Goal: Ask a question: Seek information or help from site administrators or community

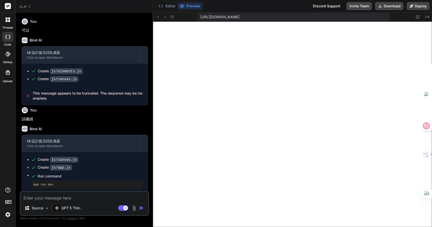
scroll to position [3133, 0]
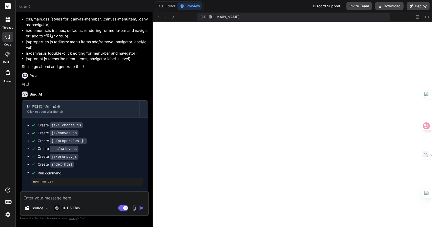
click at [64, 199] on textarea at bounding box center [84, 196] width 128 height 9
type textarea "i"
type textarea "x"
type textarea "ik"
type textarea "x"
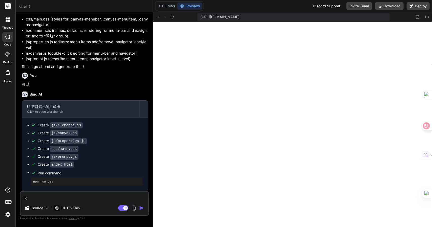
type textarea "ikn"
type textarea "x"
type textarea "iknf"
type textarea "x"
type textarea "iknf"
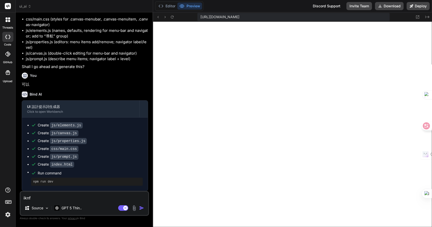
type textarea "x"
type textarea "iknf"
type textarea "x"
type textarea "ikn"
type textarea "x"
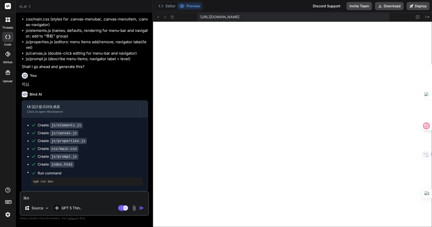
type textarea "ik"
type textarea "x"
type textarea "i"
type textarea "x"
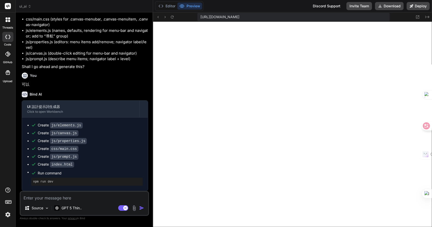
type textarea "戈"
type textarea "x"
type textarea "[PERSON_NAME]"
type textarea "x"
type textarea "[PERSON_NAME]"
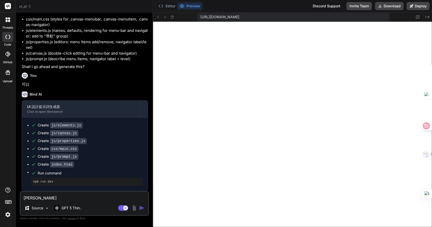
type textarea "x"
type textarea "戈大弓火"
type textarea "x"
type textarea "為"
type textarea "x"
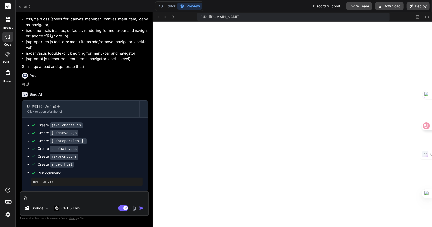
type textarea "為人"
type textarea "x"
type textarea "為人一"
type textarea "x"
type textarea "為人一弓"
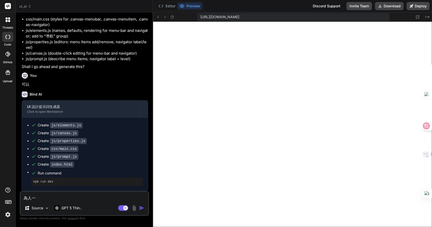
type textarea "x"
type textarea "為人一弓口"
type textarea "x"
type textarea "為何"
type textarea "x"
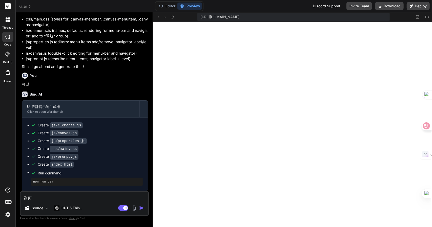
type textarea "為何H"
type textarea "x"
type textarea "為何HT"
type textarea "x"
type textarea "為何HTM"
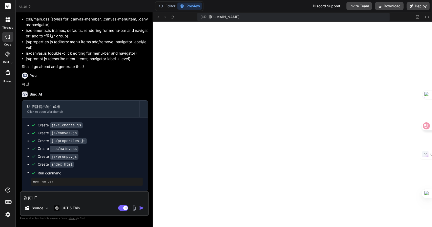
type textarea "x"
type textarea "為何HTML"
type textarea "x"
type textarea "為何HTML水"
type textarea "x"
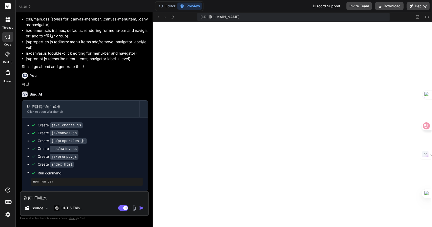
type textarea "為何HTML水弓"
type textarea "x"
type textarea "為何HTML水弓水"
type textarea "x"
type textarea "為何HTML沒"
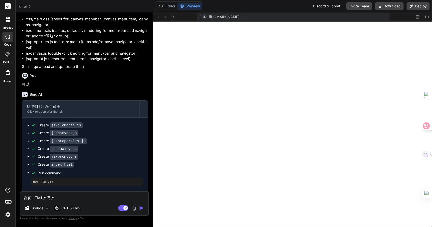
type textarea "x"
type textarea "為何HTML沒大"
type textarea "x"
type textarea "為何HTML沒大月"
type textarea "x"
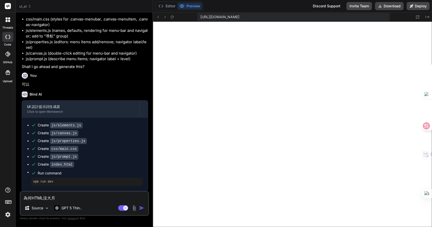
type textarea "為何HTML沒有"
type textarea "x"
type textarea "為何HTML沒有M"
type textarea "x"
type textarea "為何HTML沒有ME"
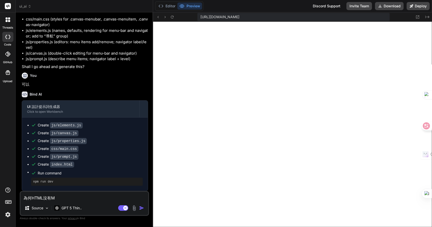
type textarea "x"
type textarea "為何HTML沒有MEN"
type textarea "x"
type textarea "為何HTML沒有MENU"
type textarea "x"
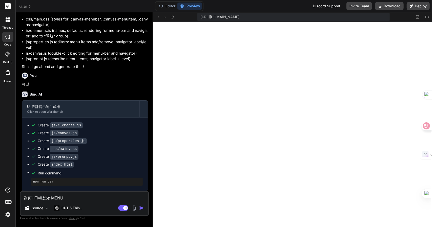
type textarea "為何HTML沒有MENU弓"
type textarea "x"
type textarea "為何HTML沒有MENU弓竹"
type textarea "x"
type textarea "為何HTML沒有MENU弓[PERSON_NAME]"
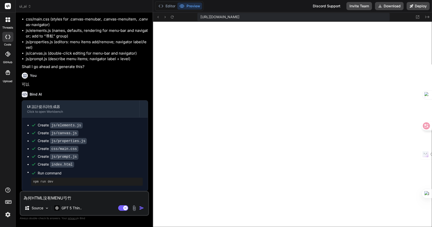
type textarea "x"
type textarea "為何HTML沒有MENU及"
type textarea "x"
type textarea "為何HTML沒有MENU及卜"
type textarea "x"
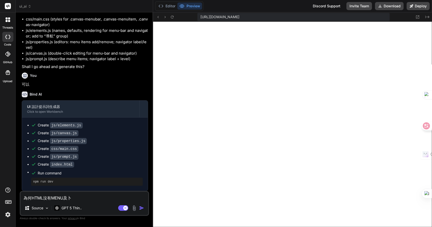
type textarea "為何HTML沒有MENU及[PERSON_NAME]"
type textarea "x"
type textarea "為何HTML沒有MENU及[PERSON_NAME]"
type textarea "x"
type textarea "為何HTML沒有MENU及[PERSON_NAME]"
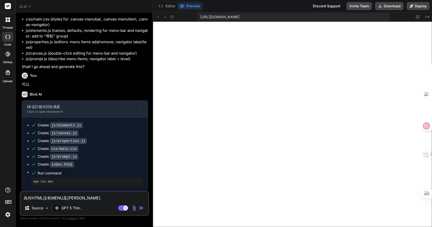
type textarea "x"
type textarea "為何HTML沒有MENU及導"
type textarea "x"
type textarea "為何HTML沒有MENU及導航"
type textarea "x"
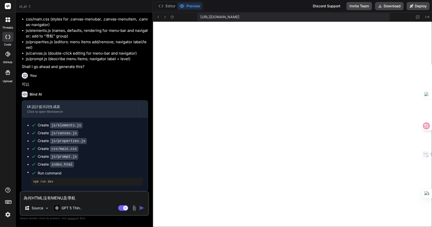
type textarea "為何HTML沒有MENU及導航Z"
type textarea "x"
type textarea "為何HTML沒有MENU及導航Z難"
type textarea "x"
type textarea "為何HTML沒有MENU及導航Z難日"
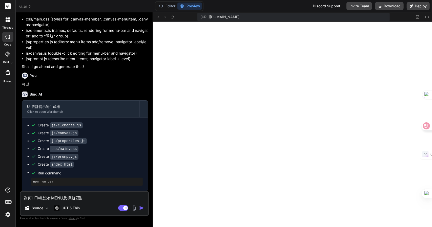
type textarea "x"
type textarea "為何HTML沒有MENU及導航Z難日月"
type textarea "x"
type textarea "為何HTML沒有MENU及導航，"
type textarea "x"
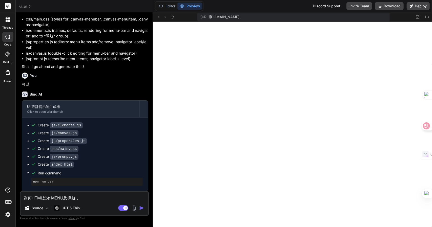
type textarea "為何HTML沒有MENU及導航，卜"
type textarea "x"
type textarea "為何HTML沒有MENU及導航，[PERSON_NAME]口"
type textarea "x"
type textarea "為何HTML沒有MENU及導航，[PERSON_NAME]口手"
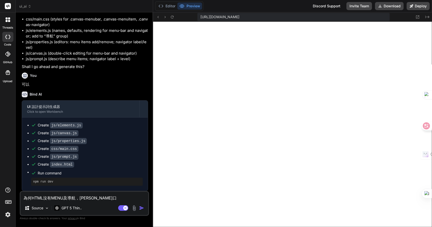
type textarea "x"
type textarea "為何HTML沒有MENU及導航，[PERSON_NAME]口手一"
type textarea "x"
type textarea "為何HTML沒有MENU及導航，[PERSON_NAME]口手一月"
type textarea "x"
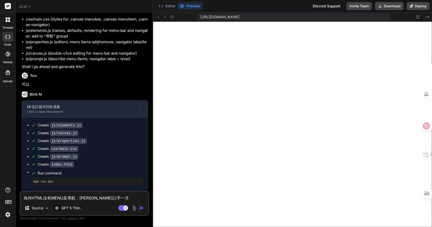
type textarea "為何HTML沒有MENU及導航，請"
type textarea "x"
type textarea "為何HTML沒有MENU及導航，請人"
type textarea "x"
type textarea "為何HTML沒有MENU及導航，請人中"
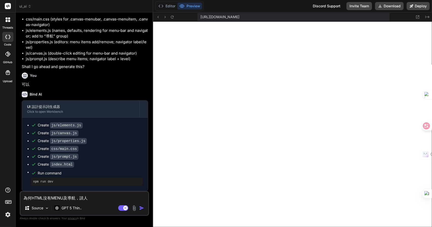
type textarea "x"
type textarea "為何HTML沒有MENU及導航，請人中人"
type textarea "x"
type textarea "為何HTML沒有MENU及導航，請人中人竹"
type textarea "x"
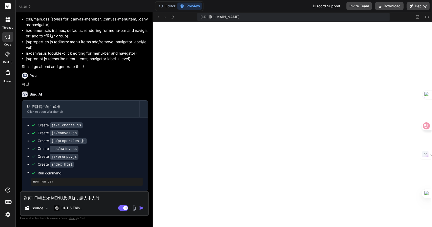
type textarea "為何HTML沒有MENU及導航，請修"
type textarea "x"
type textarea "為何HTML沒有MENU及導航，請修一"
type textarea "x"
type textarea "為何HTML沒有MENU及導航，請修一卜"
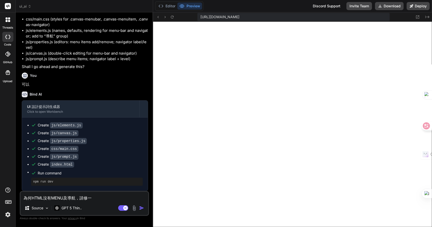
type textarea "x"
type textarea "為何HTML沒有MENU及導航，請修一卜中"
type textarea "x"
type textarea "為何HTML沒有MENU及導航，請修一卜中一"
type textarea "x"
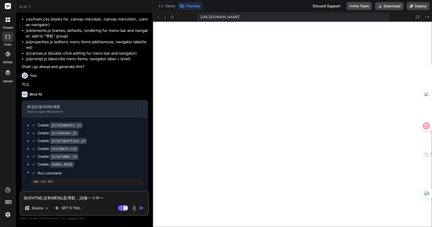
type textarea "為何HTML沒有MENU及導航，請修正"
type textarea "x"
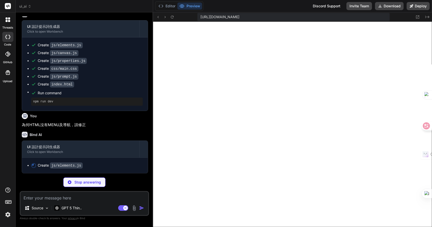
scroll to position [1619, 0]
type textarea "x"
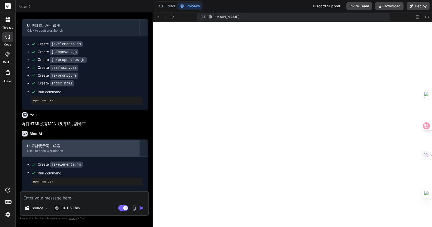
scroll to position [1620, 0]
